Goal: Find contact information: Find contact information

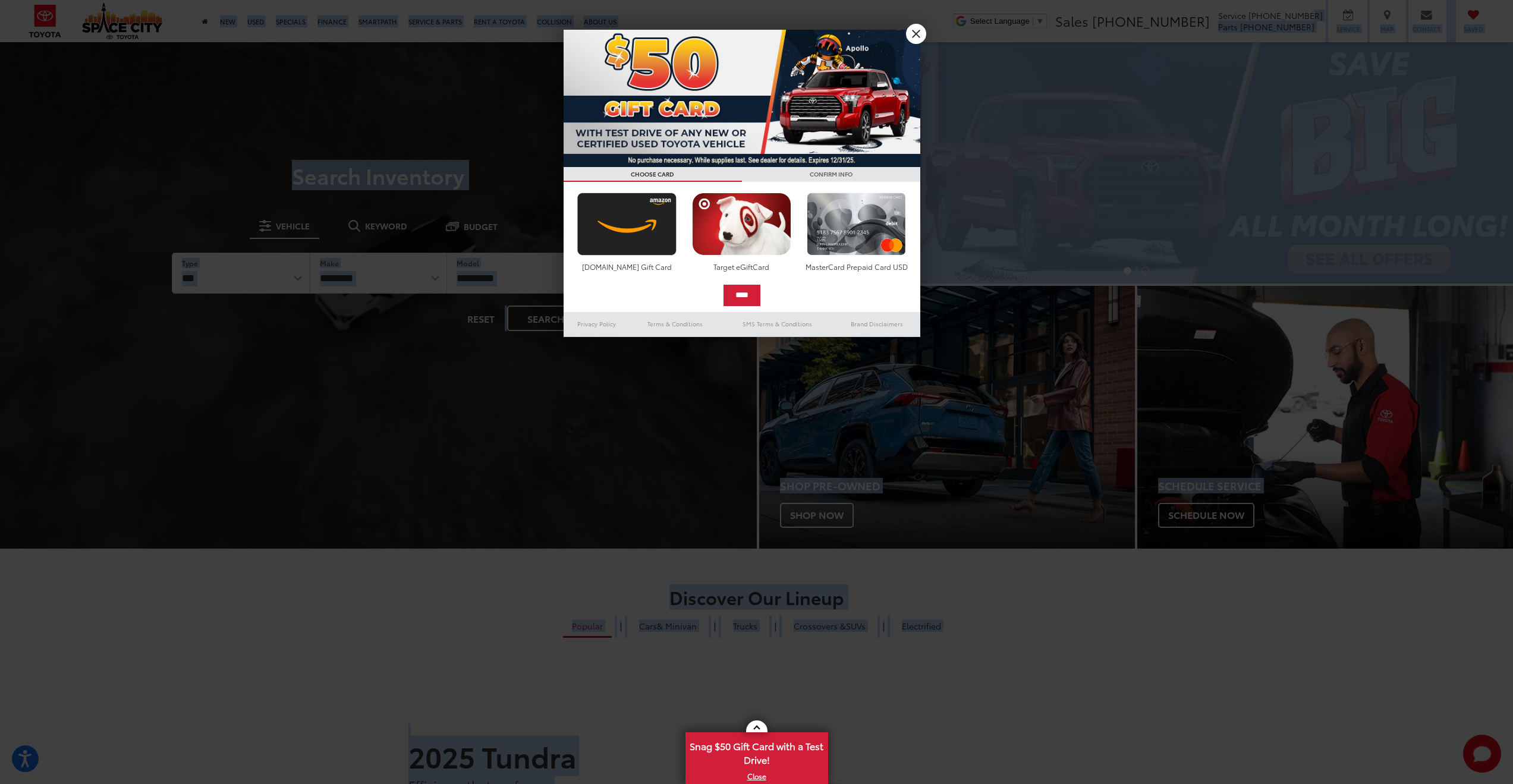
drag, startPoint x: 1325, startPoint y: 15, endPoint x: 1270, endPoint y: 16, distance: 55.0
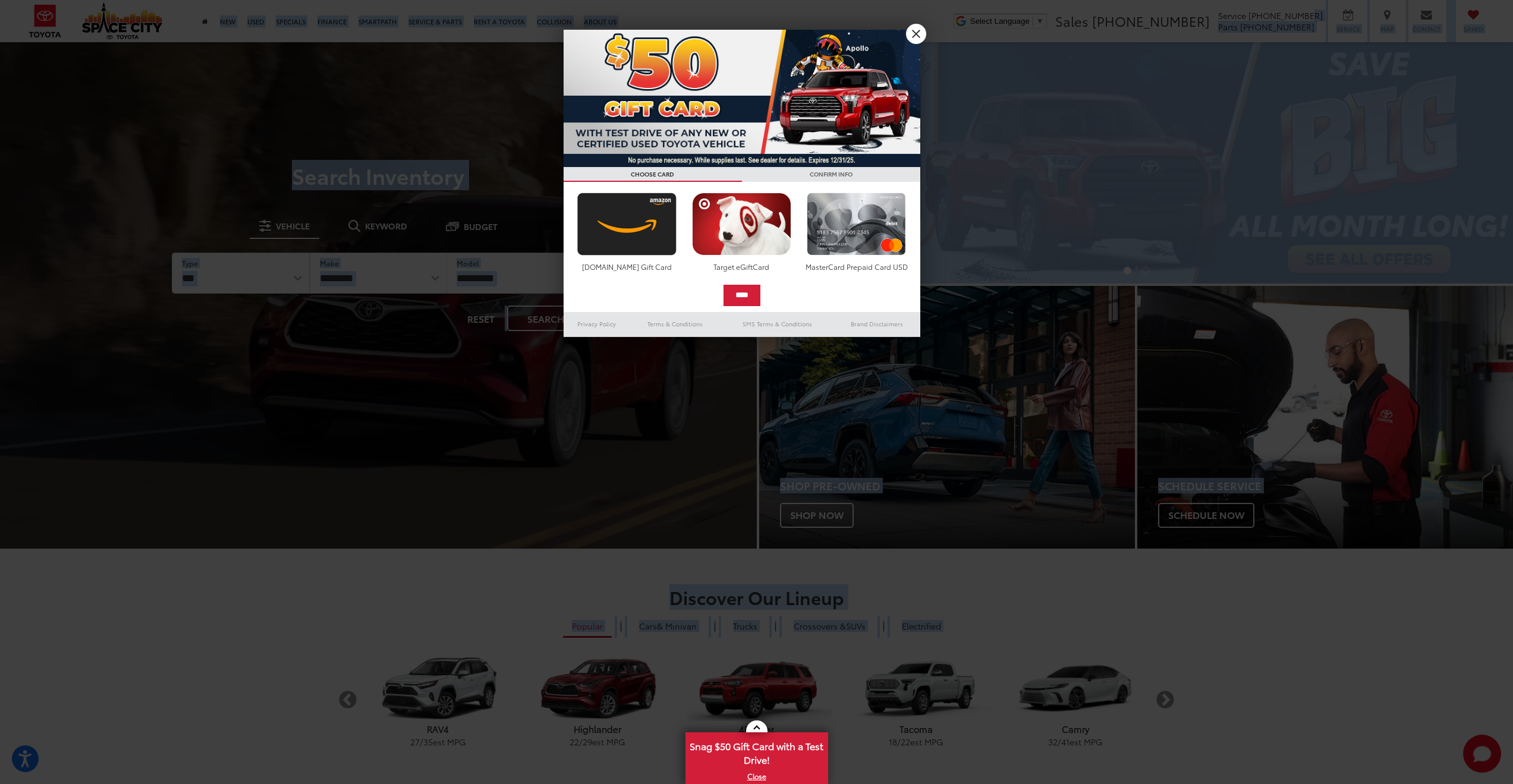
click at [1279, 16] on div at bounding box center [756, 392] width 1513 height 784
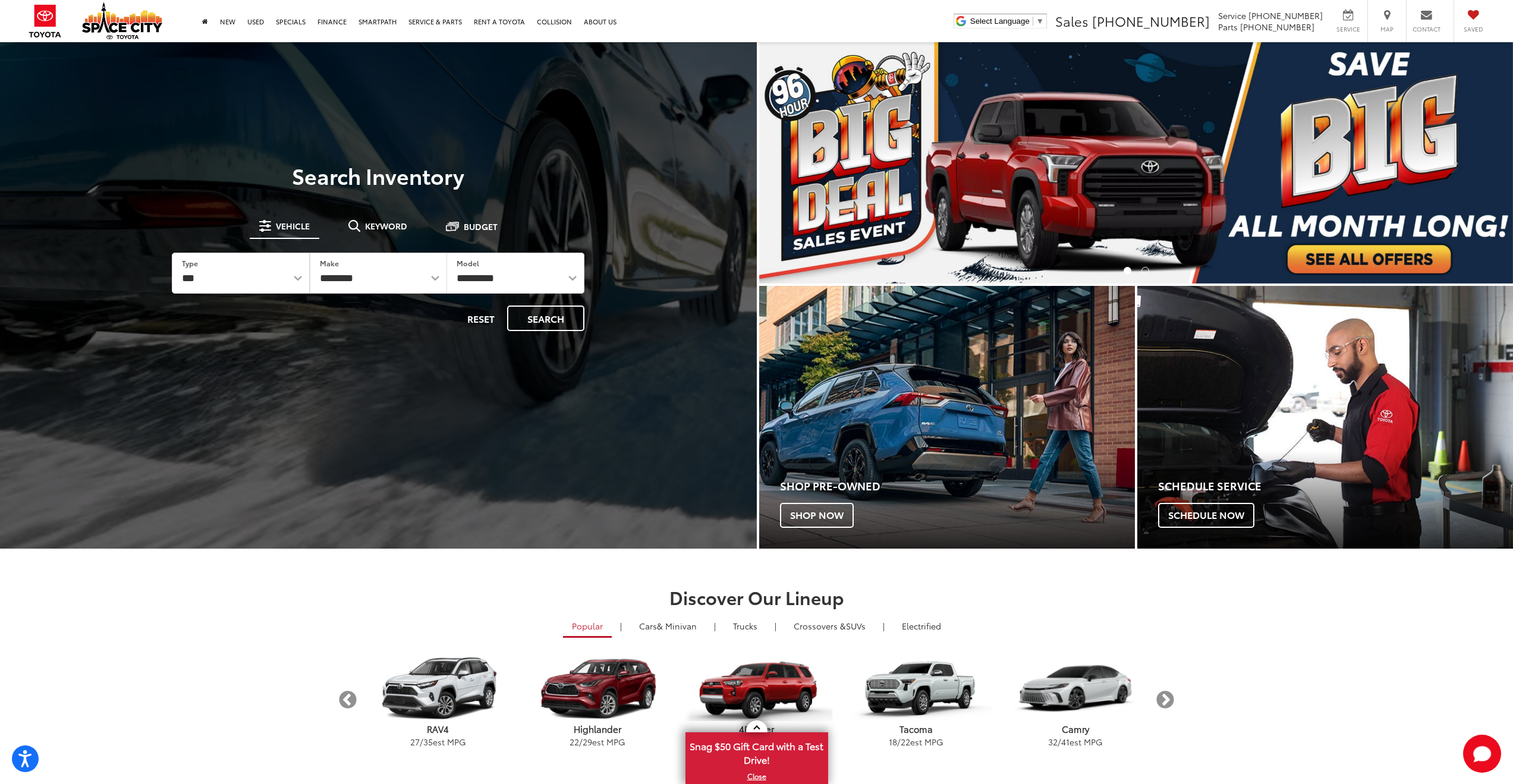
click at [1246, 15] on span "Service" at bounding box center [1232, 16] width 28 height 12
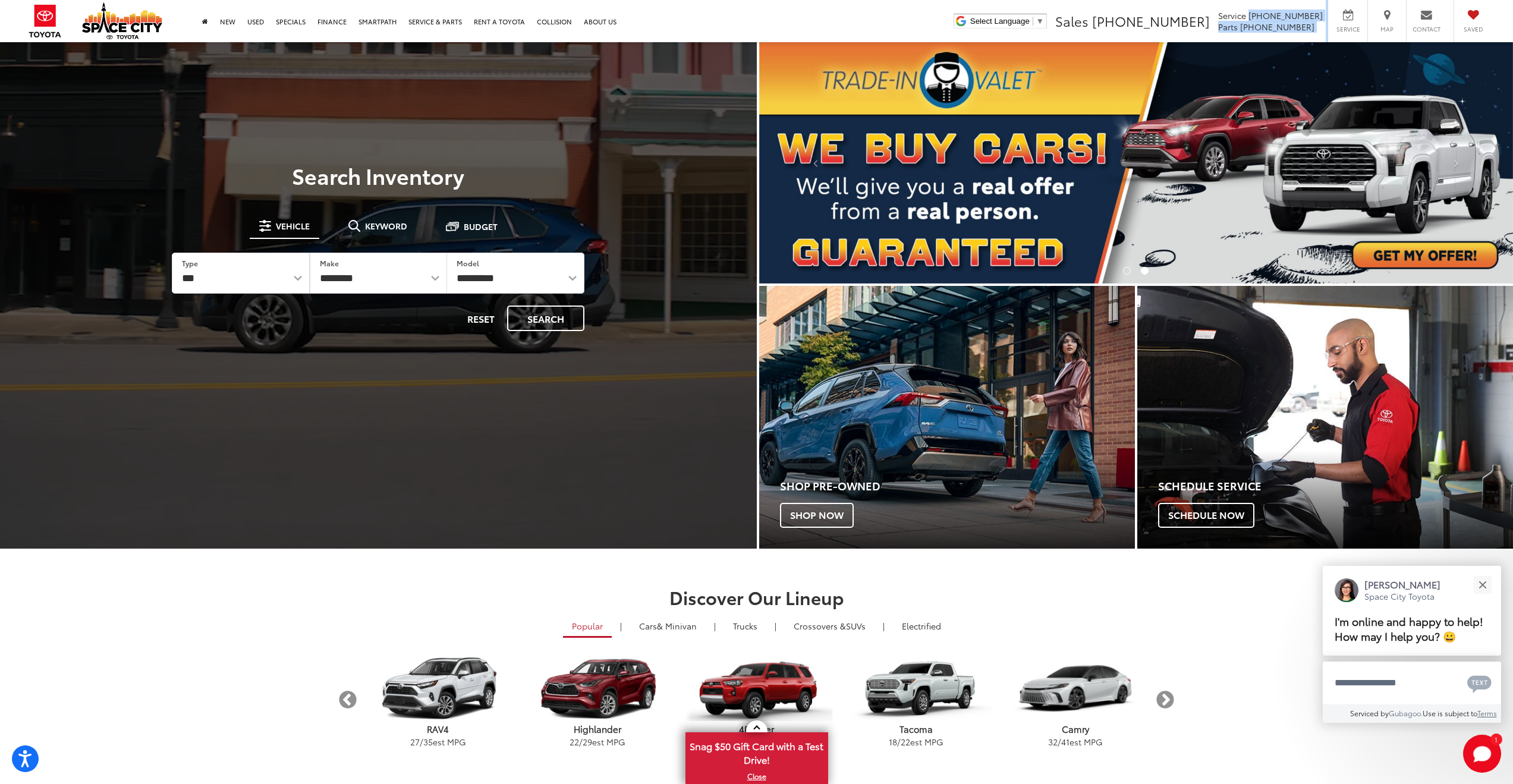
drag, startPoint x: 1270, startPoint y: 14, endPoint x: 1328, endPoint y: 16, distance: 58.0
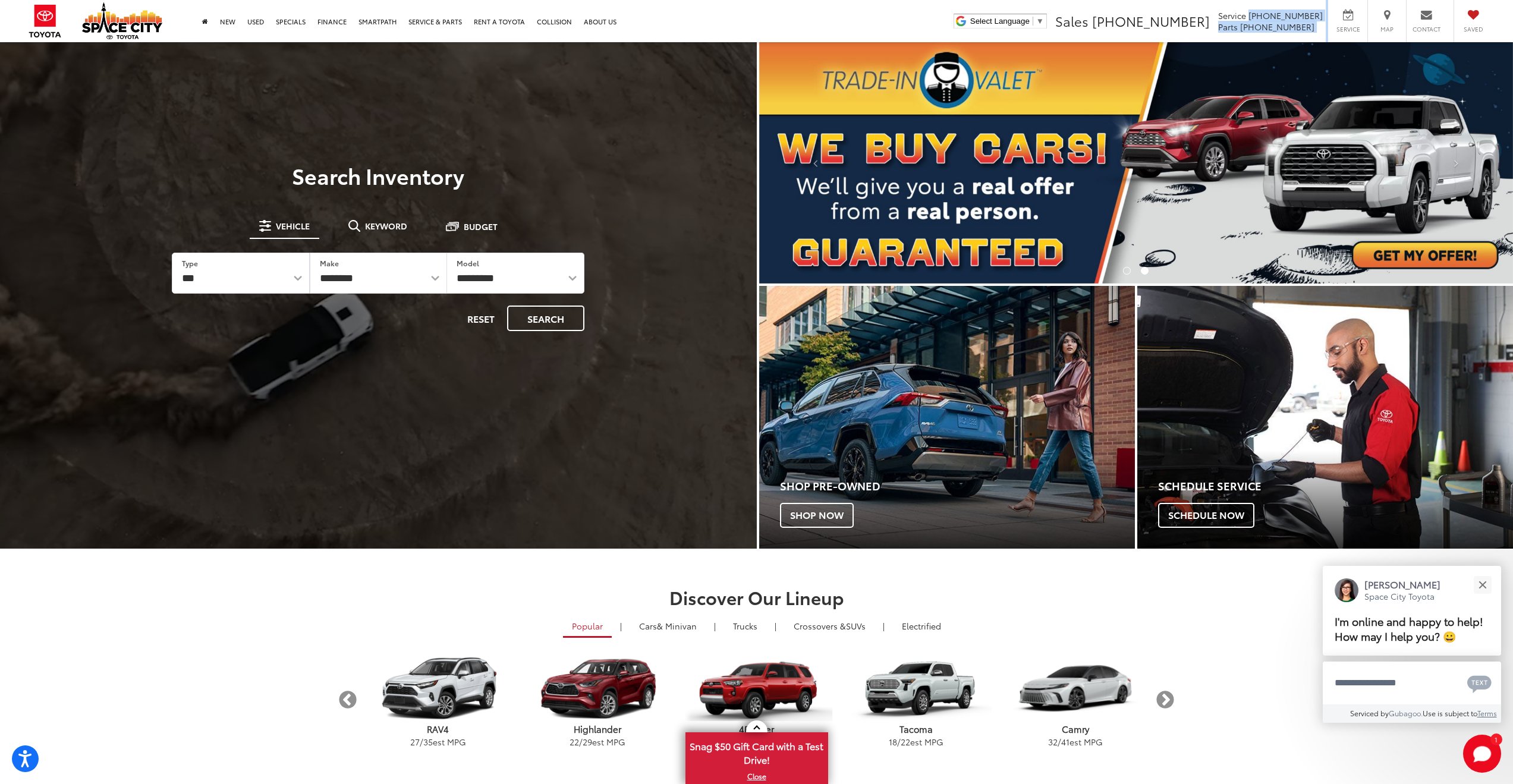
click at [1328, 16] on ul "Select Language ​ ▼ Sales 346-595-7871 Service 346-595-7897 Parts 346-595-7881 …" at bounding box center [1223, 21] width 545 height 42
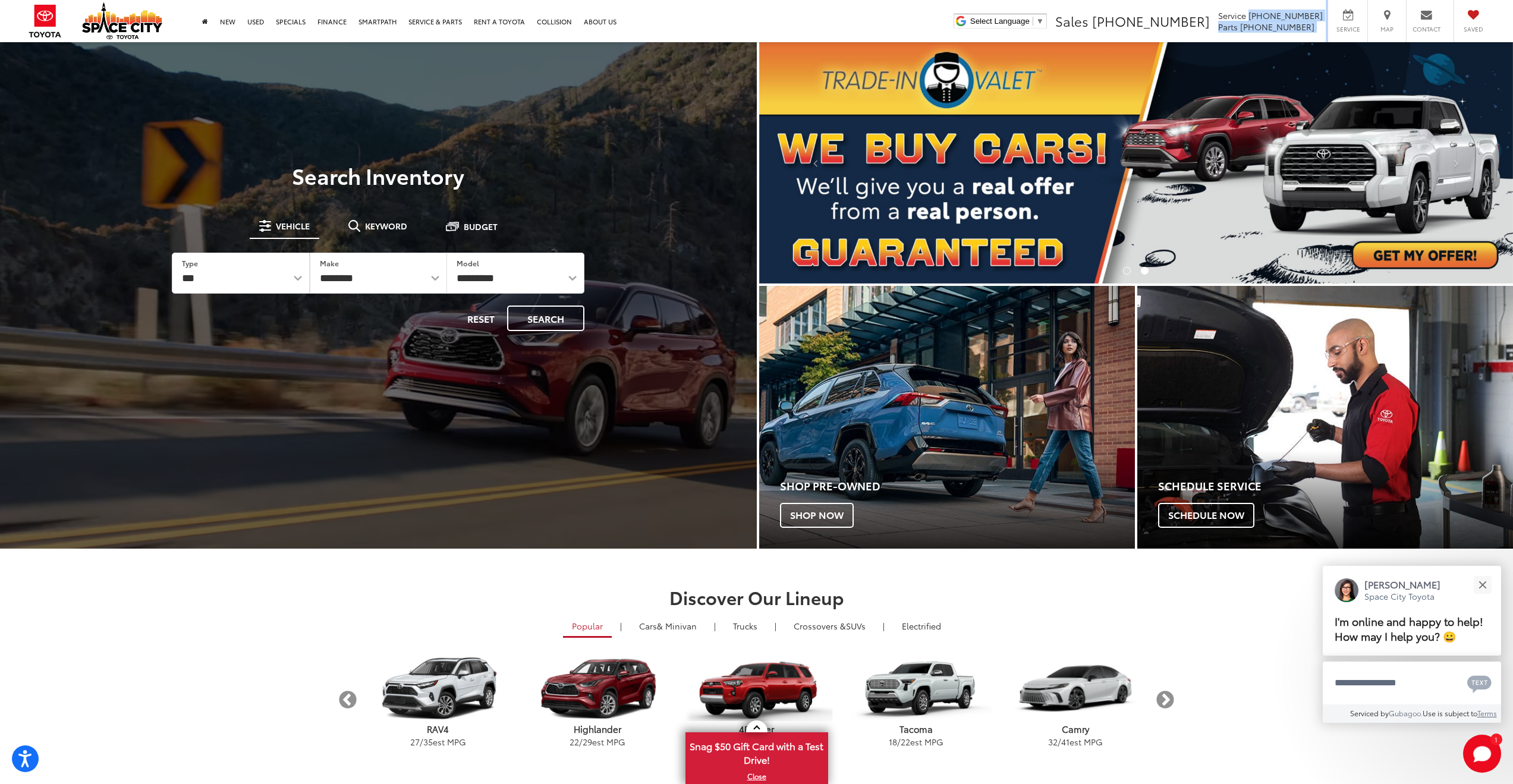
click at [1323, 17] on span "346-595-7897" at bounding box center [1285, 16] width 74 height 12
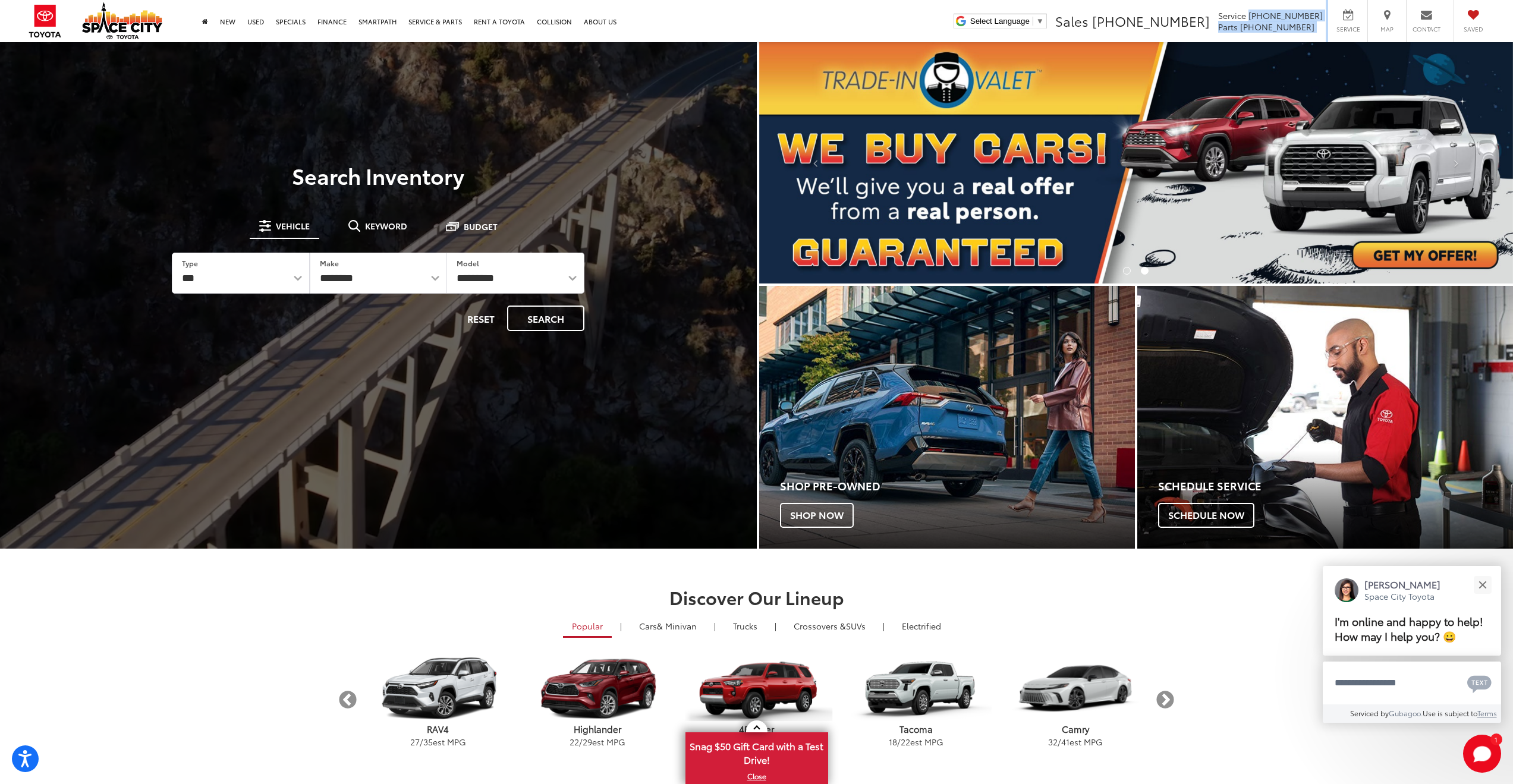
click at [1314, 18] on span "346-595-7897" at bounding box center [1285, 16] width 74 height 12
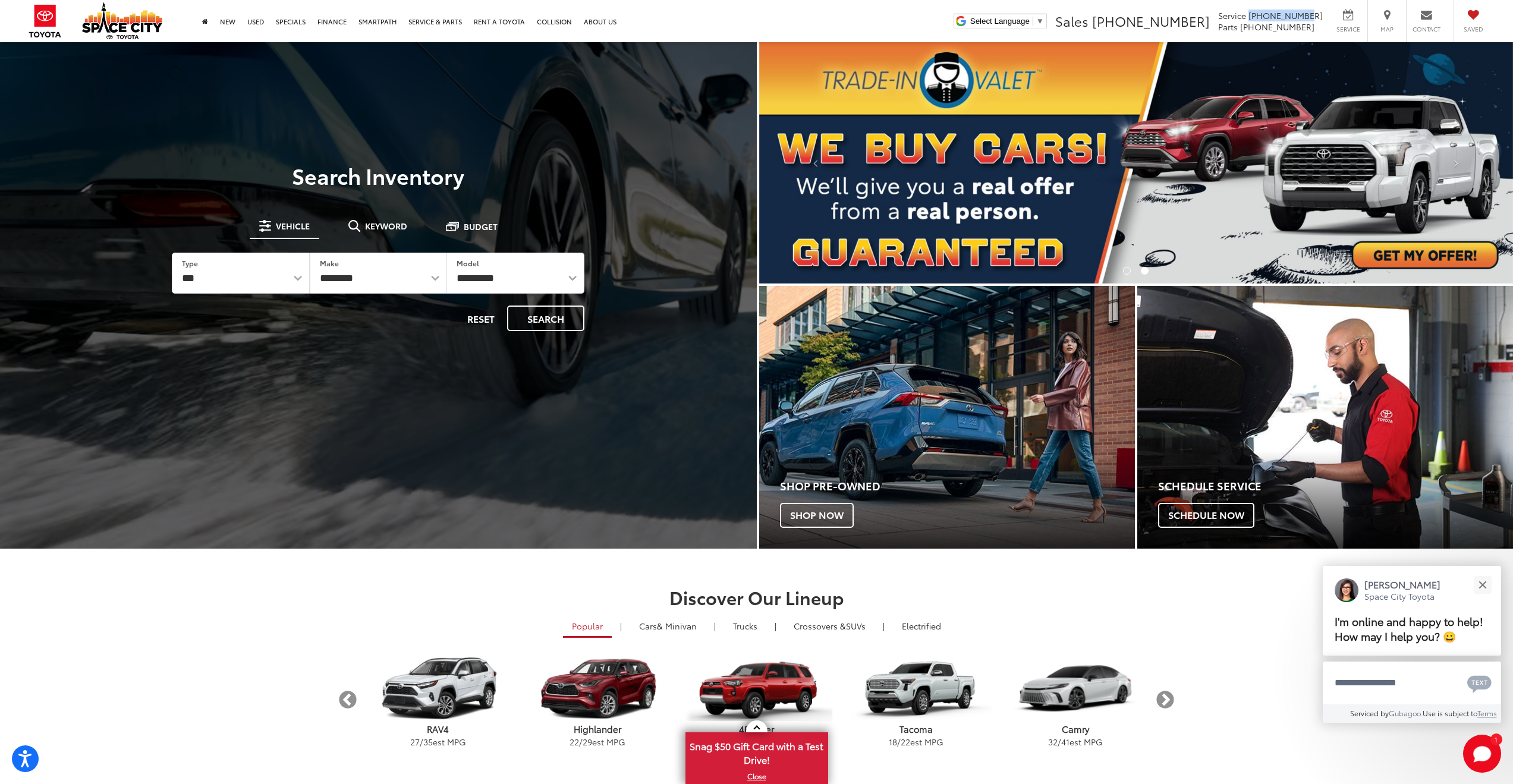
drag, startPoint x: 1270, startPoint y: 16, endPoint x: 1326, endPoint y: 12, distance: 56.1
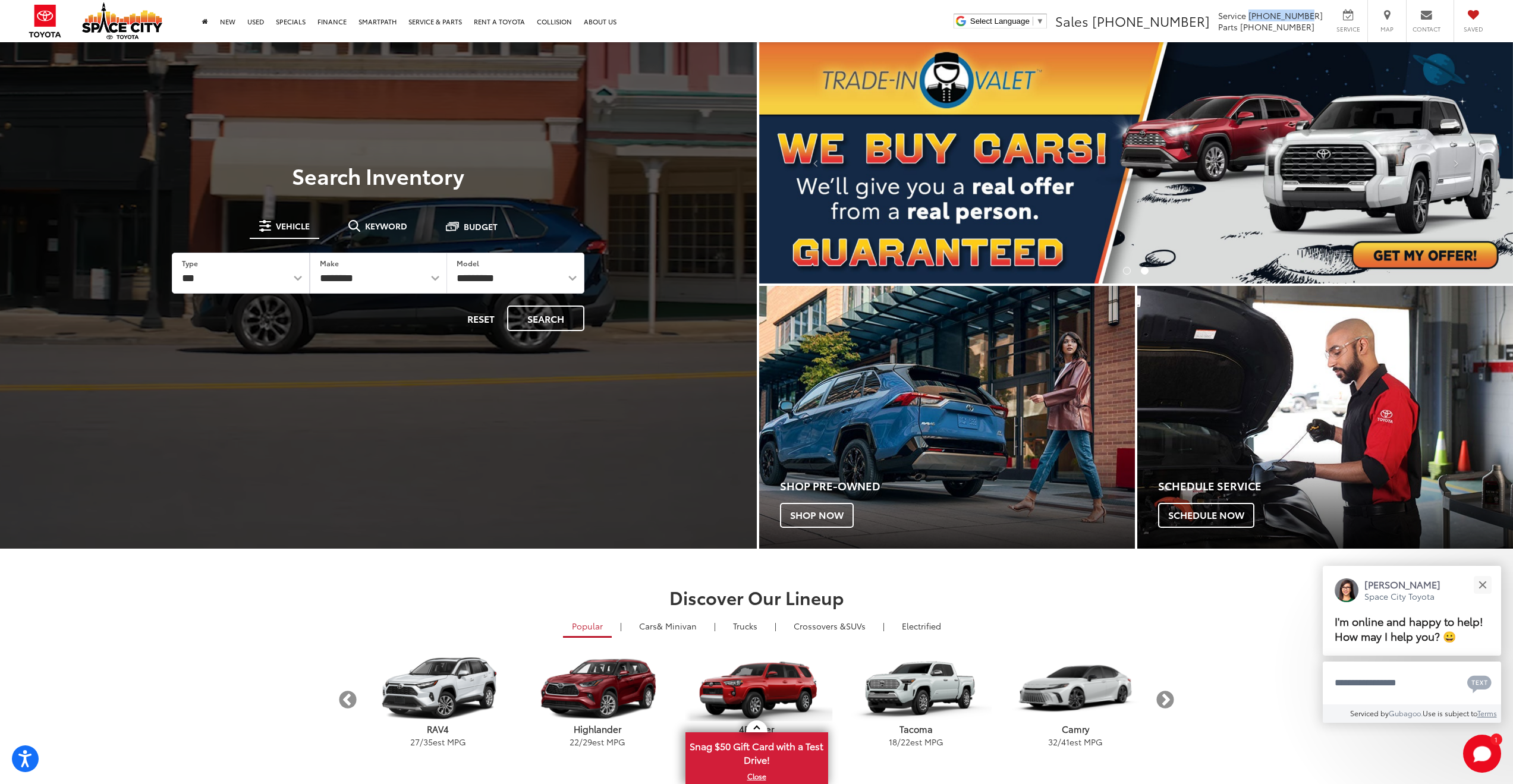
click at [1326, 12] on li "Service 346-595-7897 Parts 346-595-7881" at bounding box center [1270, 21] width 111 height 24
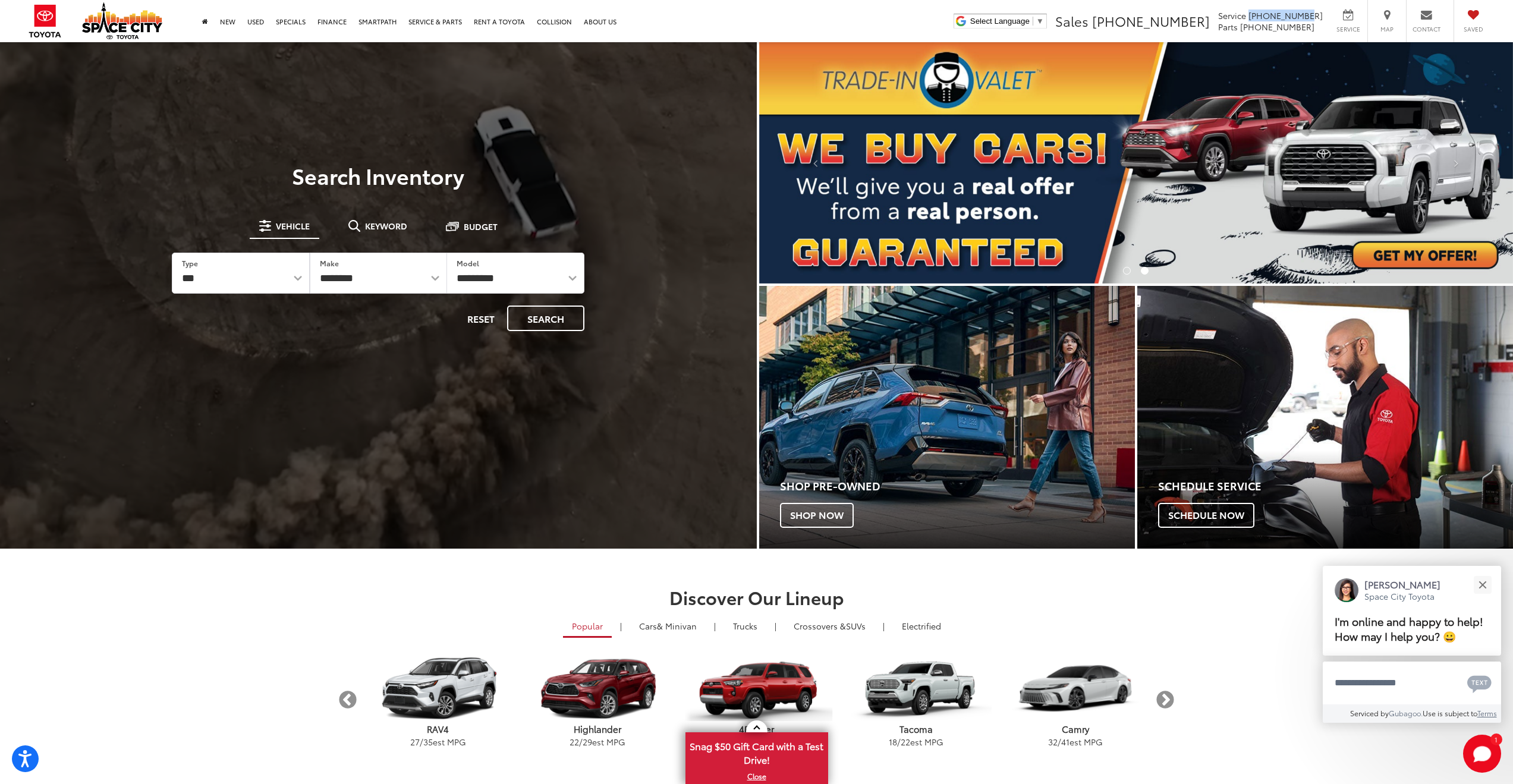
copy span "346-595-7897"
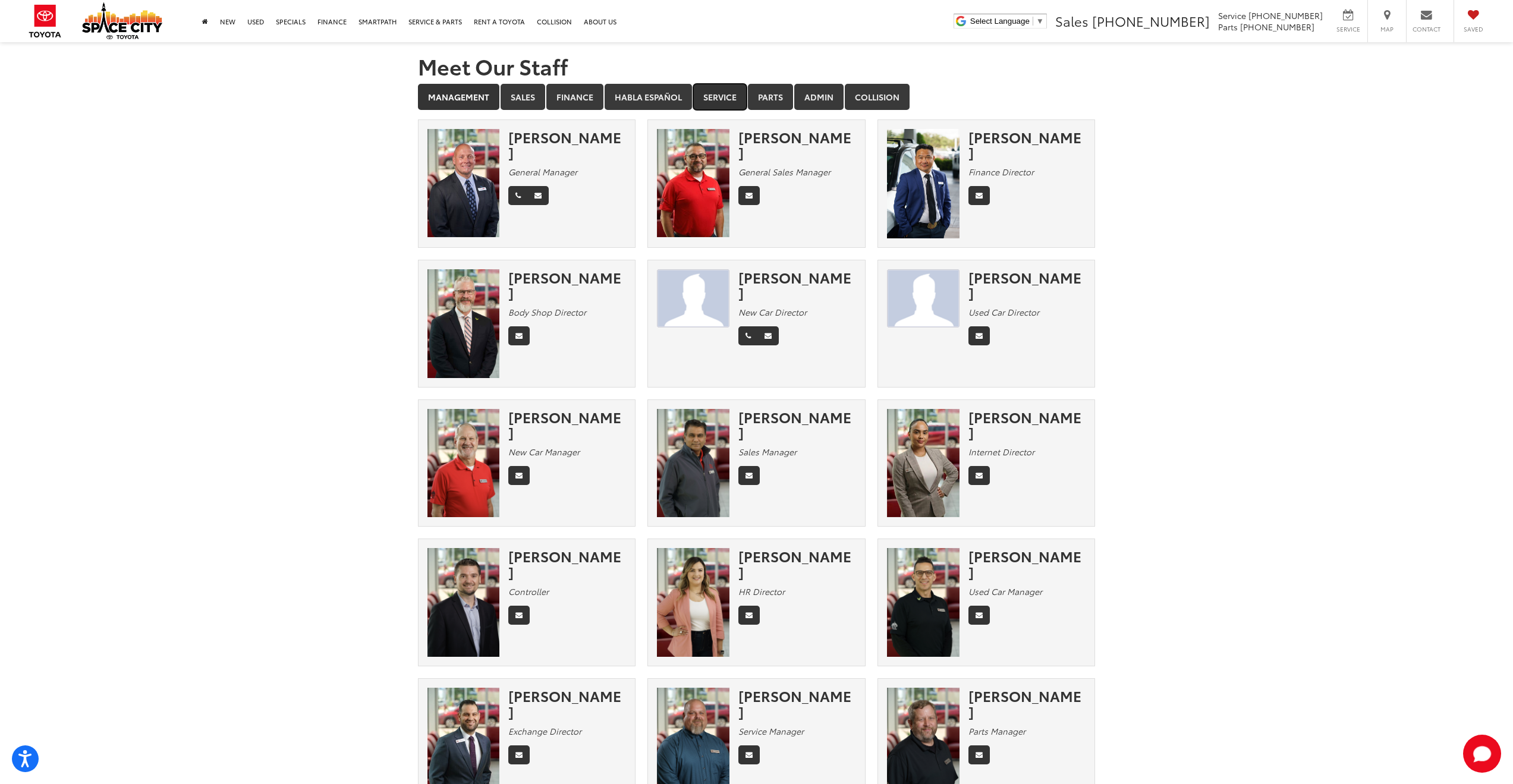
click at [730, 98] on link "Service" at bounding box center [720, 96] width 54 height 26
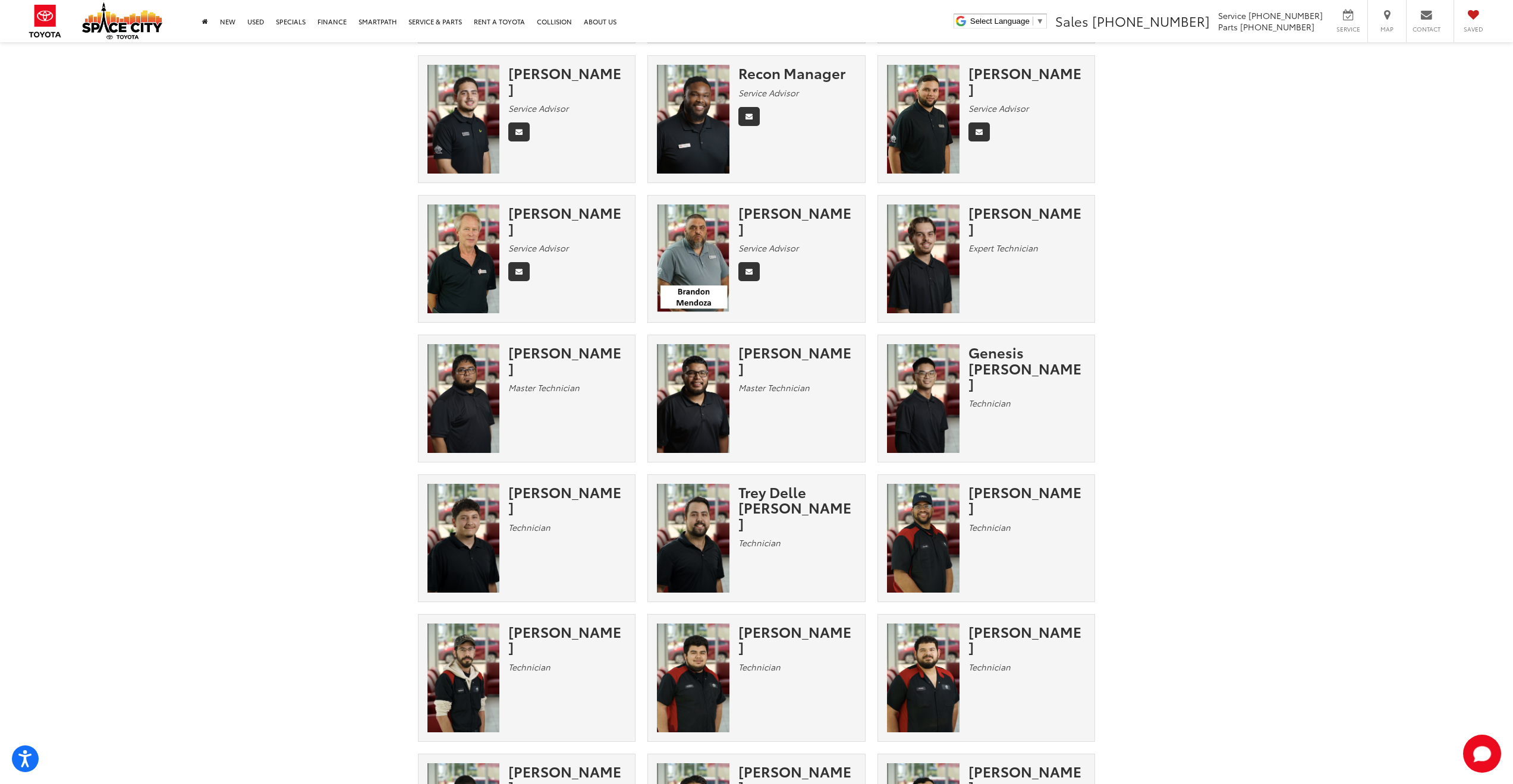
scroll to position [385, 0]
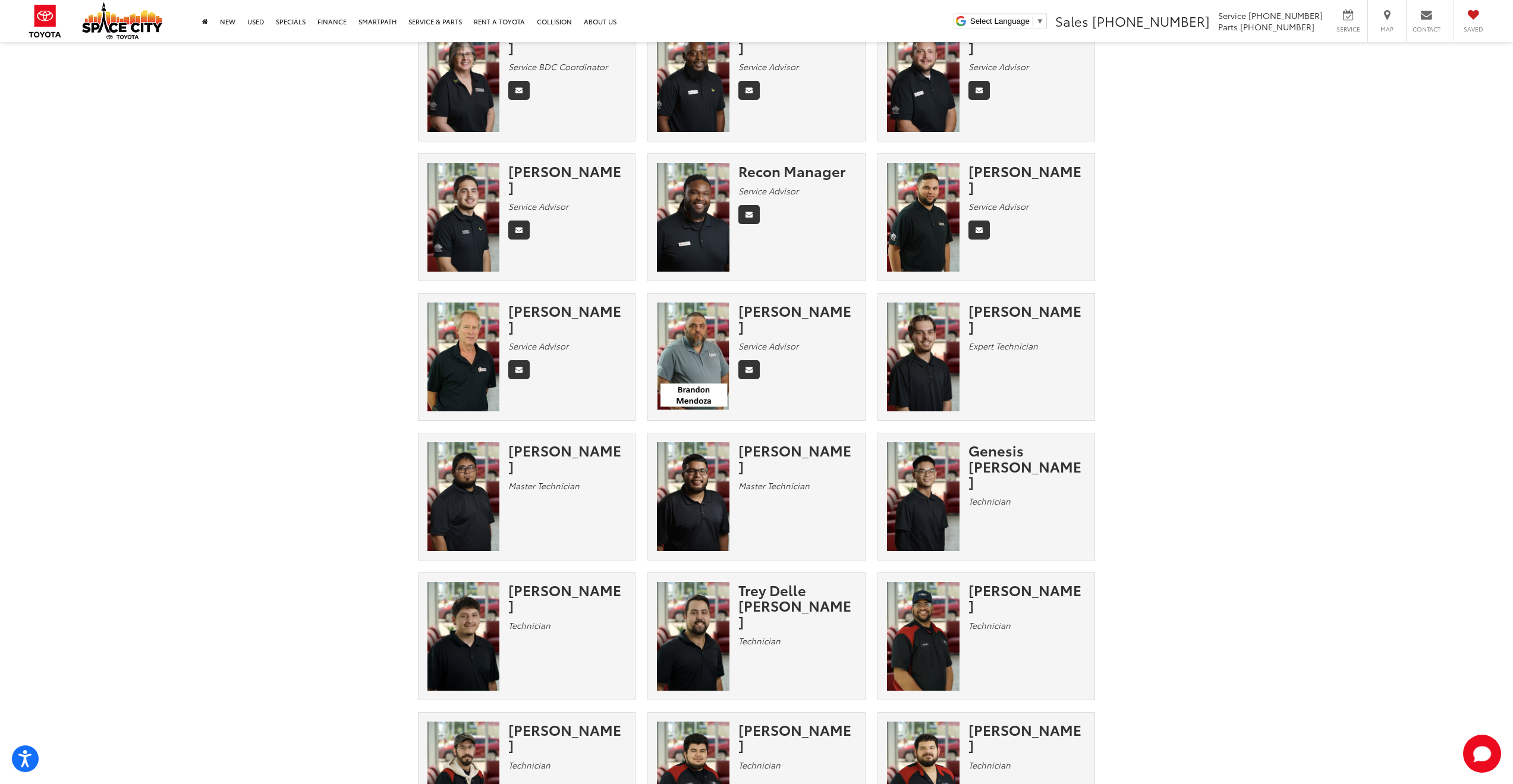
drag, startPoint x: 359, startPoint y: 568, endPoint x: 363, endPoint y: 561, distance: 8.1
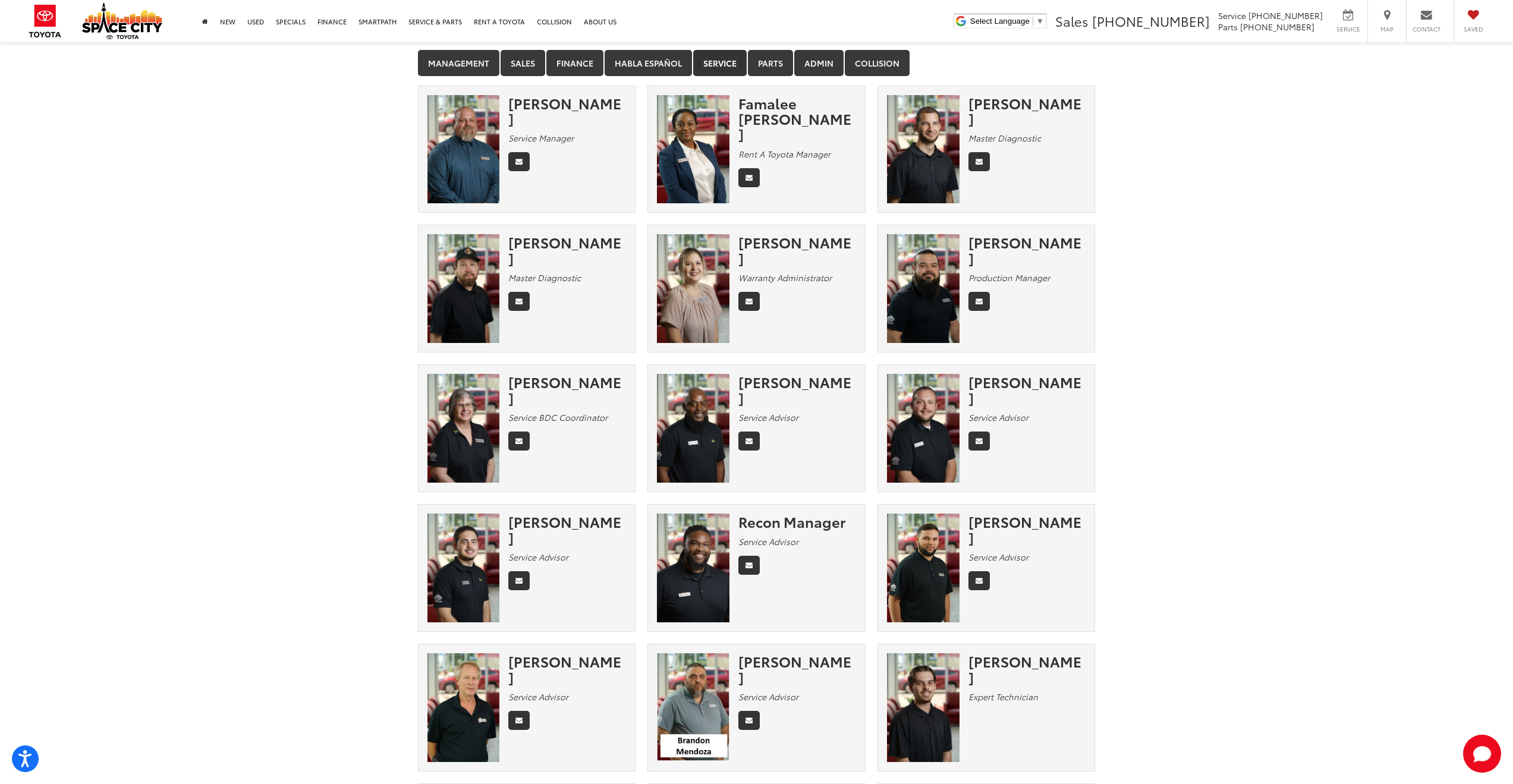
scroll to position [0, 0]
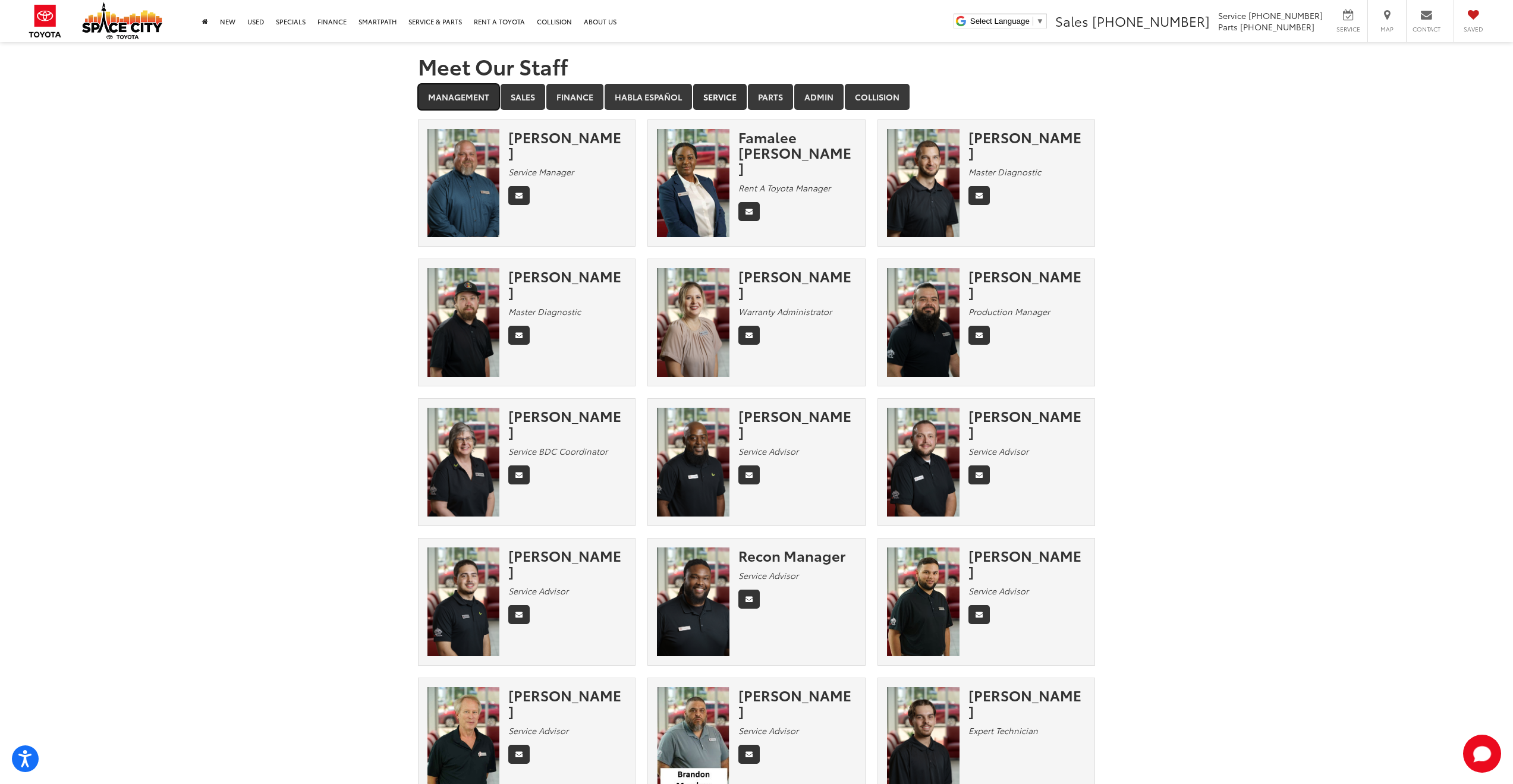
click at [475, 95] on link "Management" at bounding box center [459, 96] width 82 height 26
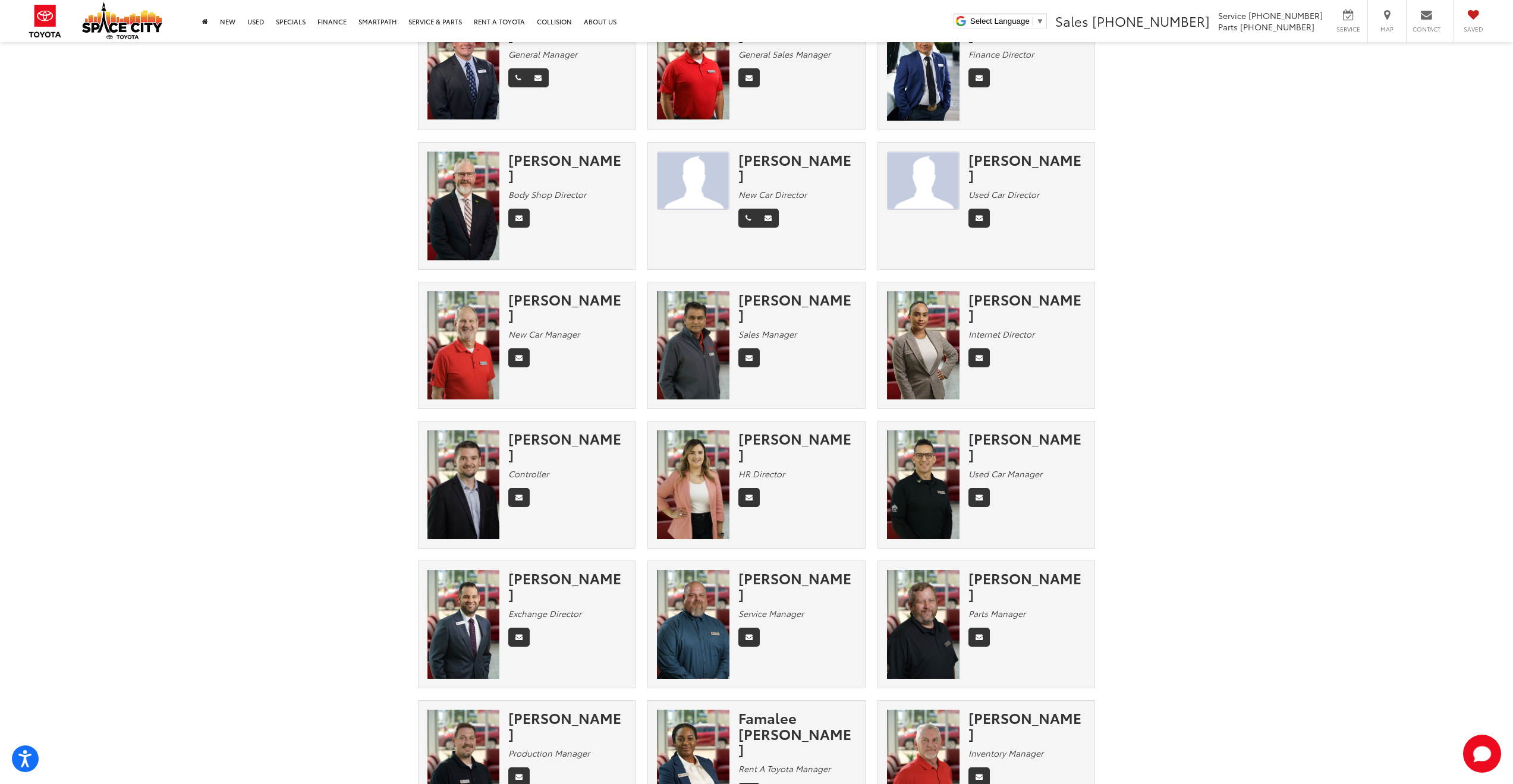
scroll to position [119, 0]
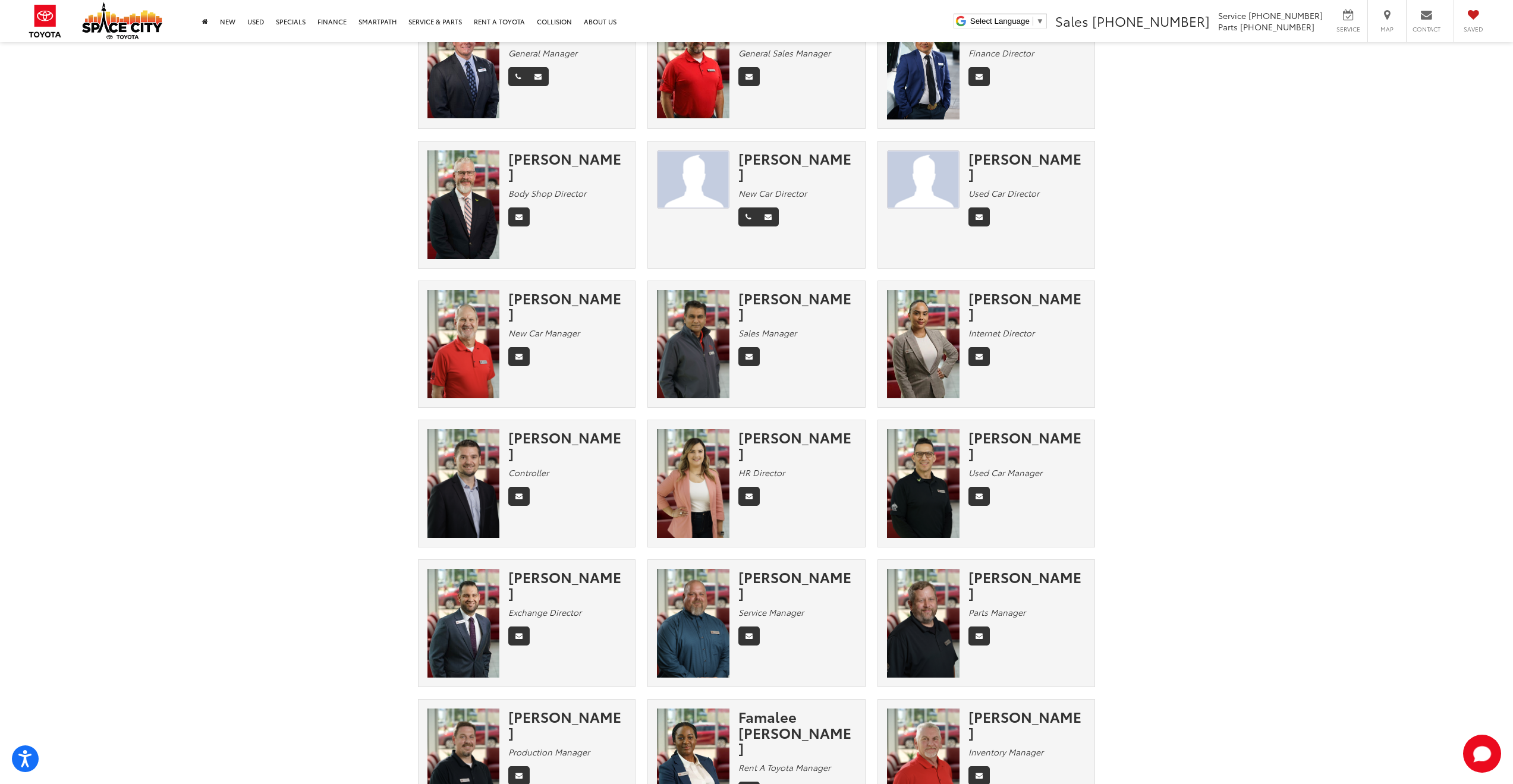
click at [279, 206] on section "Meet Our Staff Management Sales Finance Habla Español Service Parts Admin Colli…" at bounding box center [756, 451] width 1513 height 1055
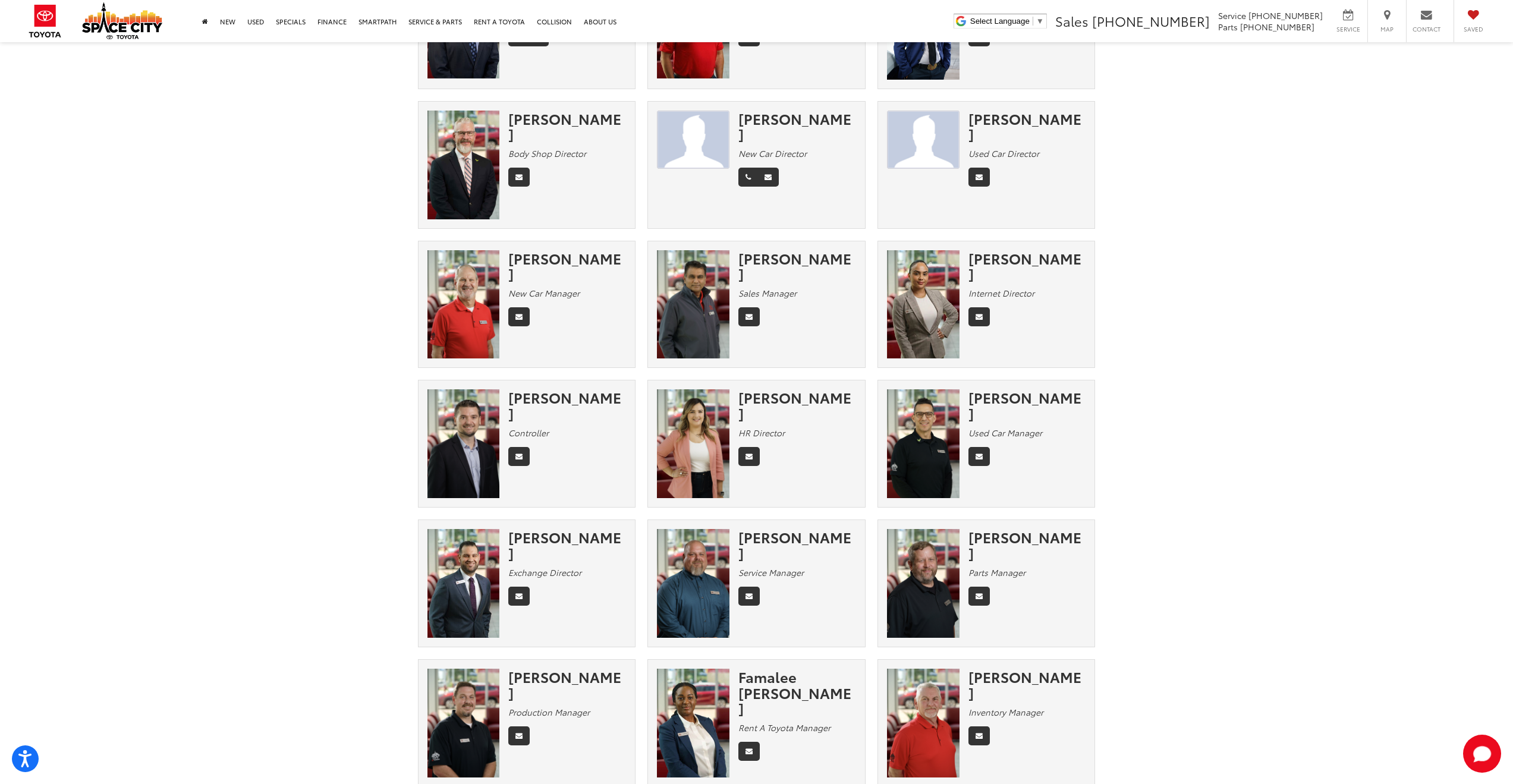
scroll to position [0, 0]
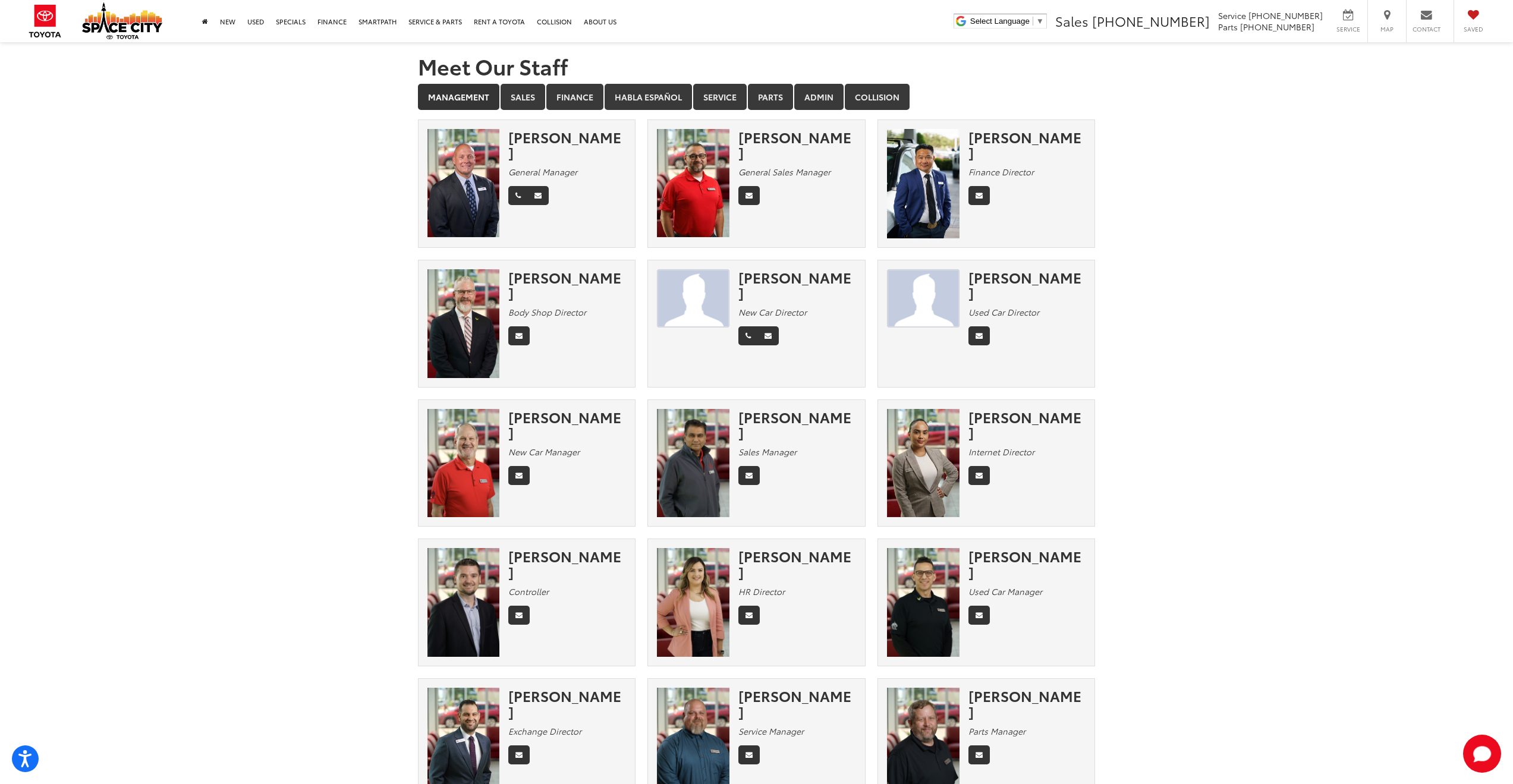
click at [314, 473] on section "Meet Our Staff Management Sales Finance Habla Español Service Parts Admin Colli…" at bounding box center [756, 569] width 1513 height 1055
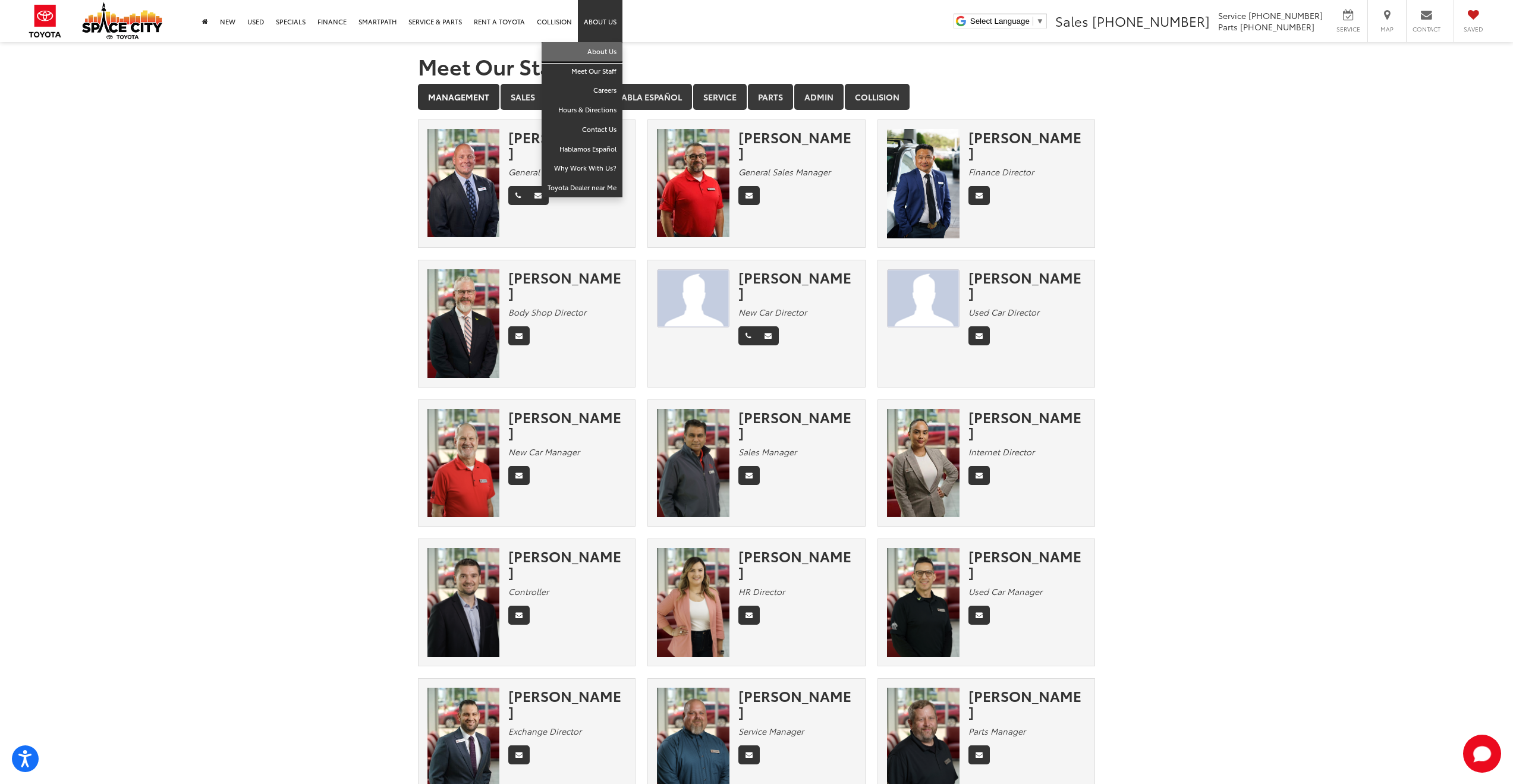
click at [606, 52] on link "About Us" at bounding box center [582, 52] width 81 height 19
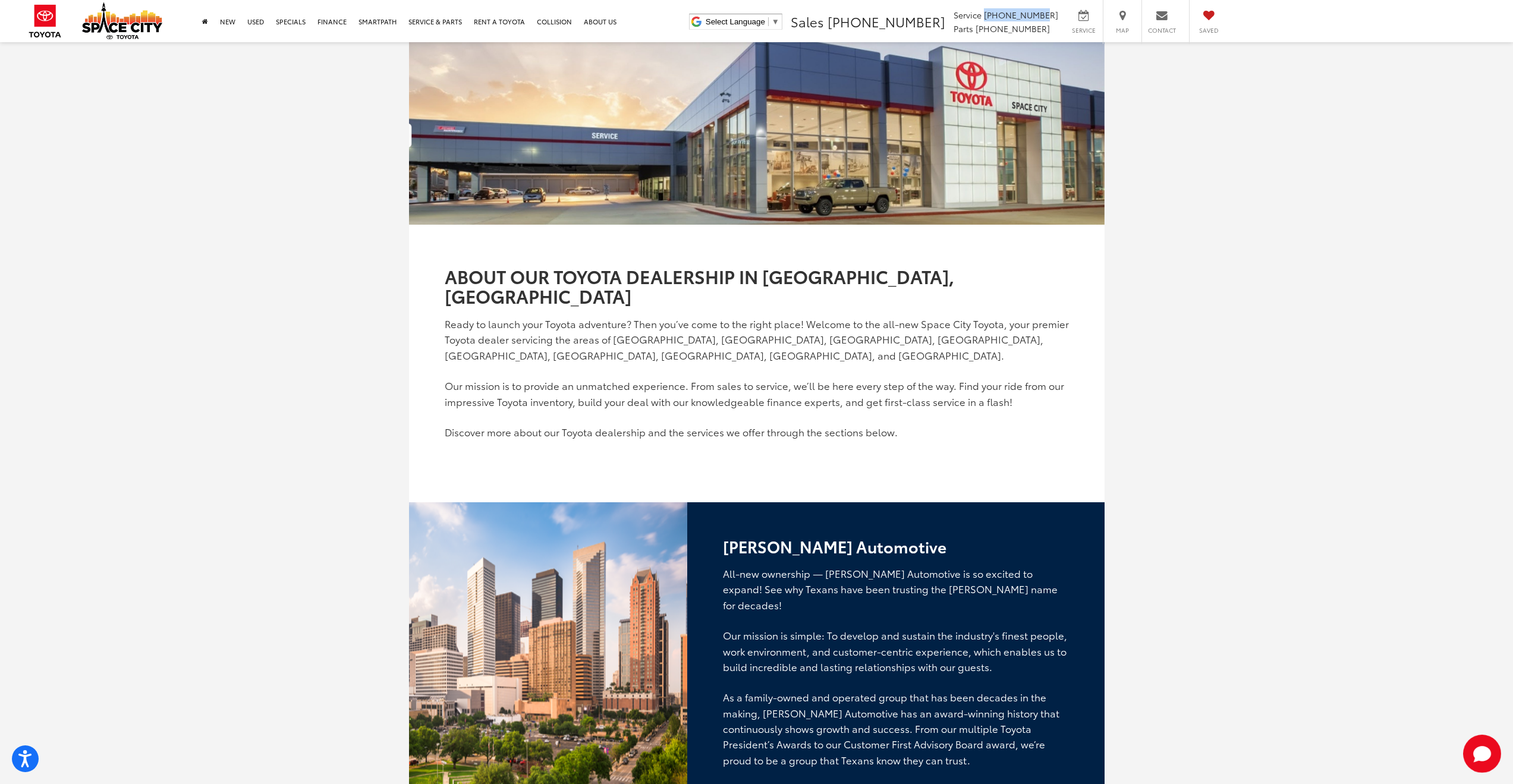
drag, startPoint x: 1060, startPoint y: 12, endPoint x: 1007, endPoint y: 15, distance: 53.1
click at [1007, 15] on li "Service 346-595-7901 Parts 346-595-7890" at bounding box center [1006, 21] width 111 height 27
copy span "[PHONE_NUMBER]"
drag, startPoint x: 225, startPoint y: 583, endPoint x: 242, endPoint y: 579, distance: 17.5
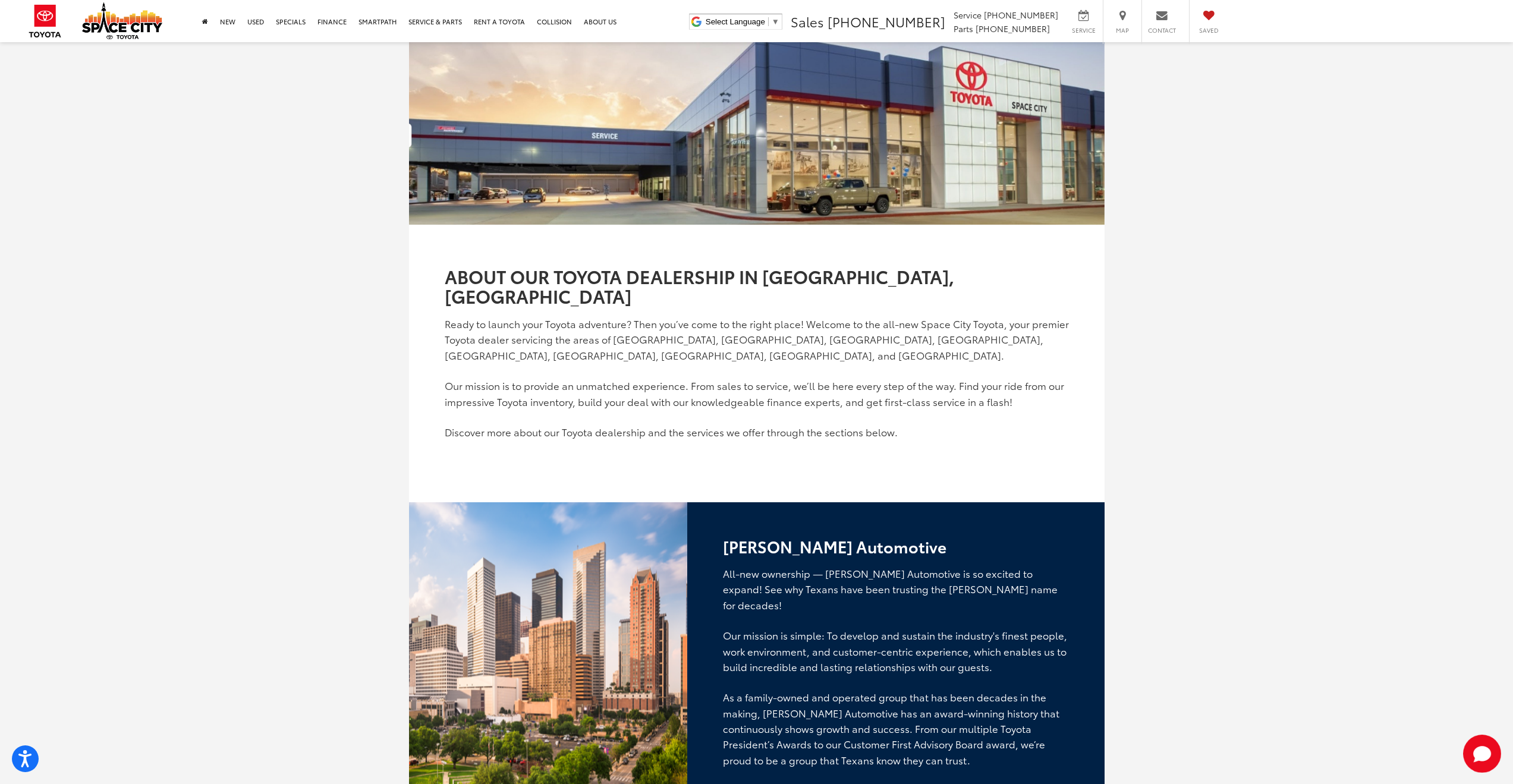
drag, startPoint x: 383, startPoint y: 507, endPoint x: 384, endPoint y: 464, distance: 43.0
